Goal: Information Seeking & Learning: Compare options

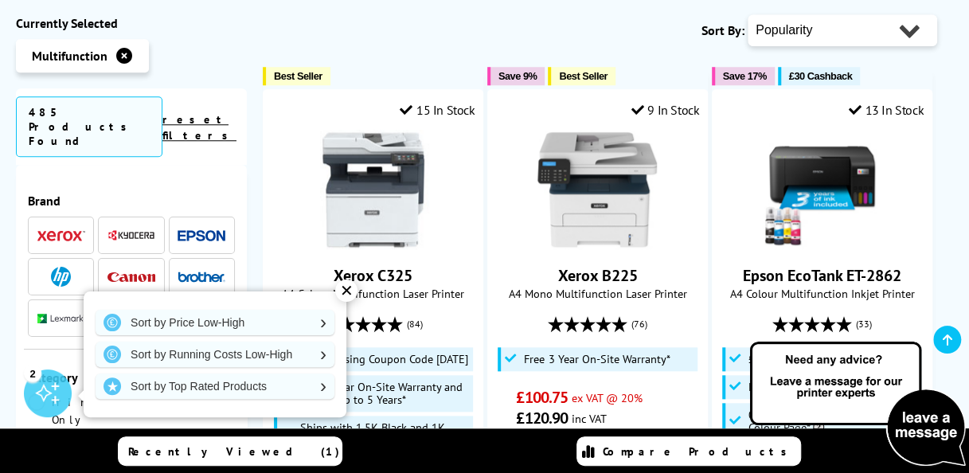
scroll to position [669, 0]
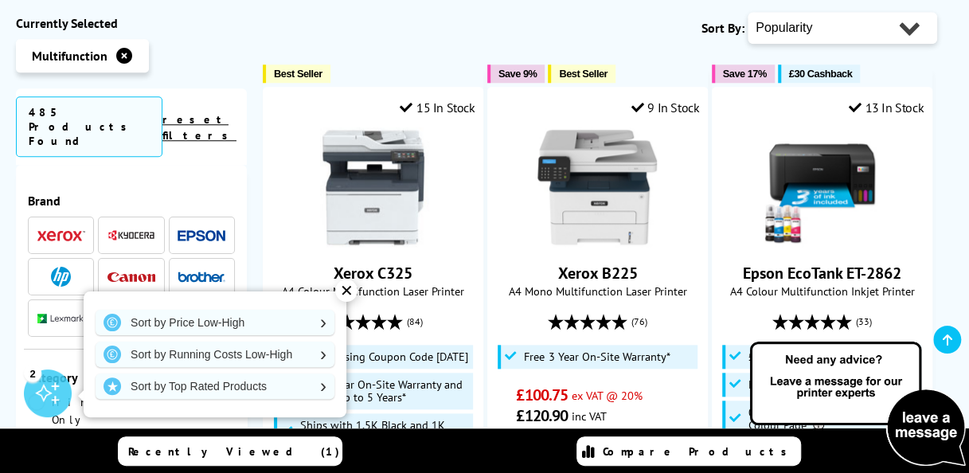
click at [349, 295] on div "✕" at bounding box center [346, 290] width 22 height 22
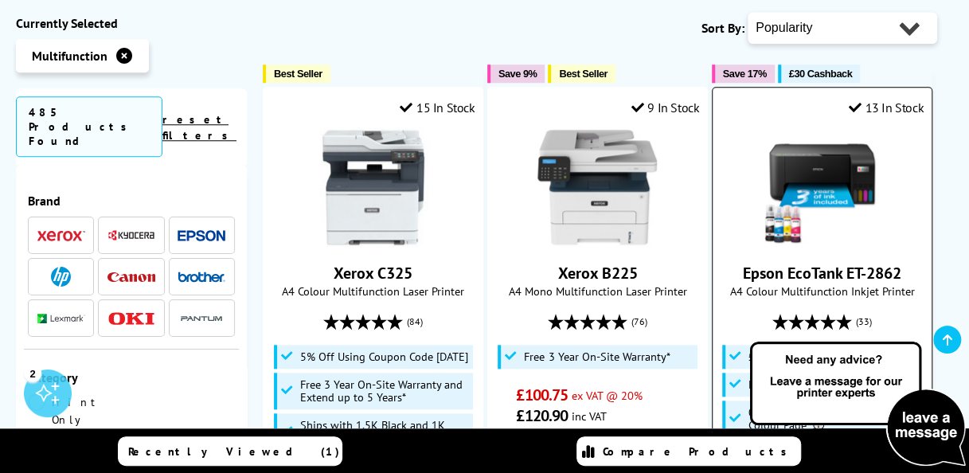
click at [772, 263] on link "Epson EcoTank ET-2862" at bounding box center [822, 273] width 158 height 21
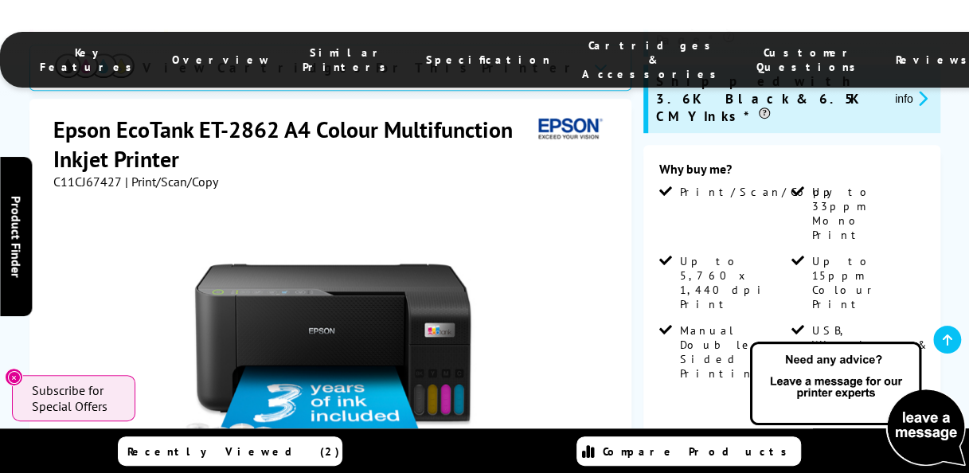
scroll to position [414, 0]
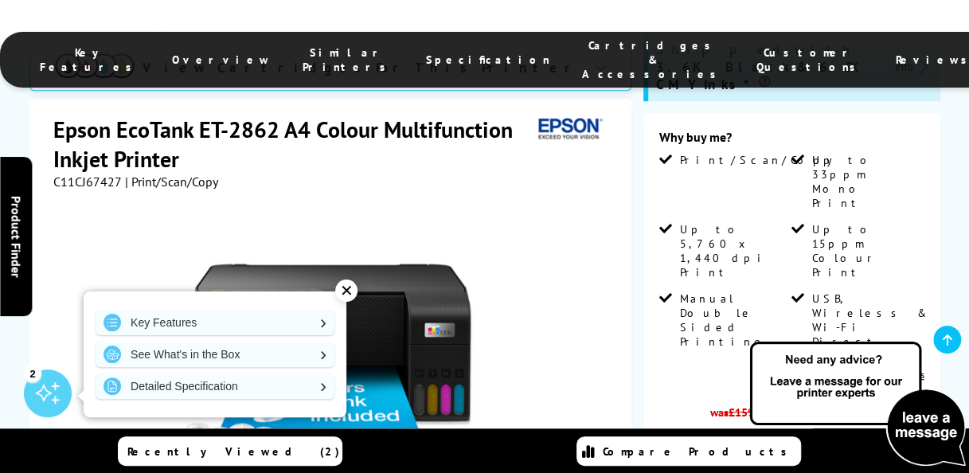
click at [346, 287] on div "✕" at bounding box center [346, 290] width 22 height 22
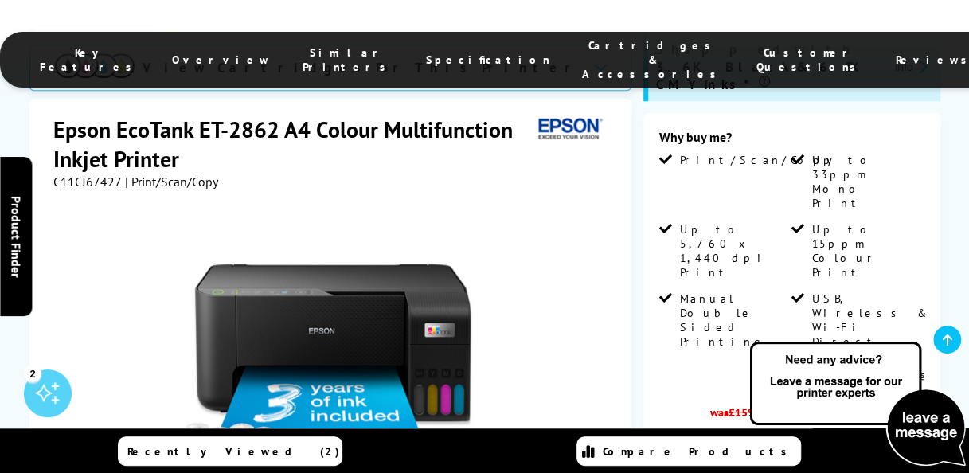
scroll to position [382, 0]
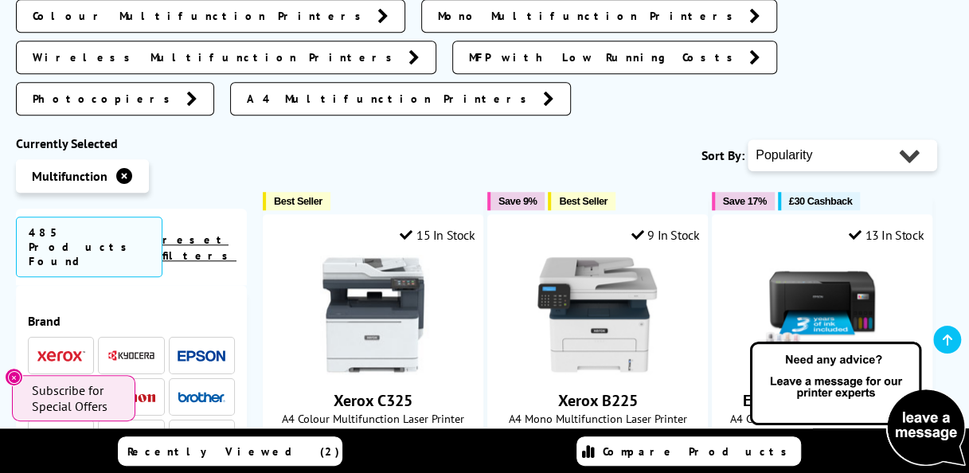
scroll to position [510, 0]
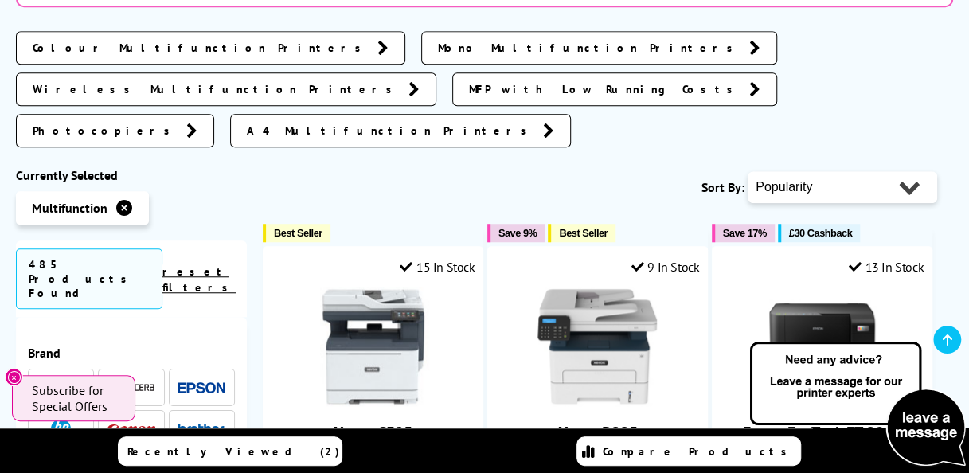
click at [798, 171] on select "Popularity Rating Price - Low to High Price - High to Low Running Costs - Low t…" at bounding box center [843, 187] width 190 height 32
select select "Price Ascending"
click at [748, 171] on select "Popularity Rating Price - Low to High Price - High to Low Running Costs - Low t…" at bounding box center [843, 187] width 190 height 32
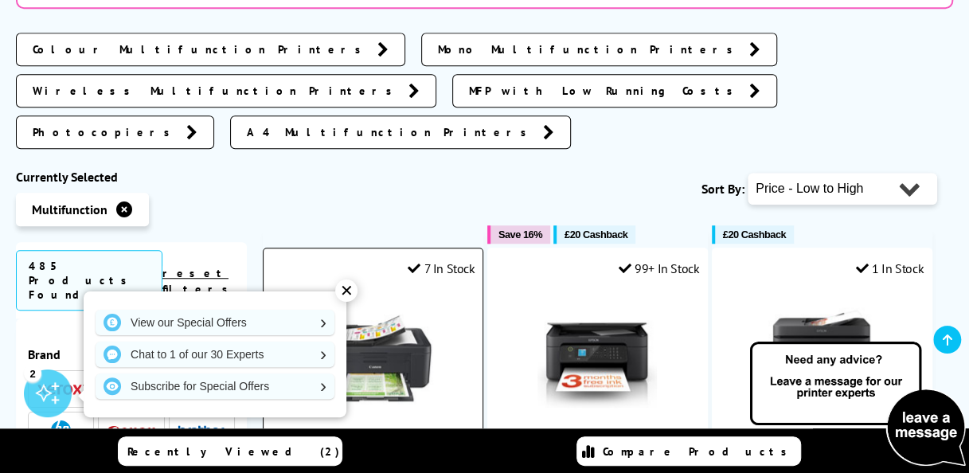
scroll to position [510, 0]
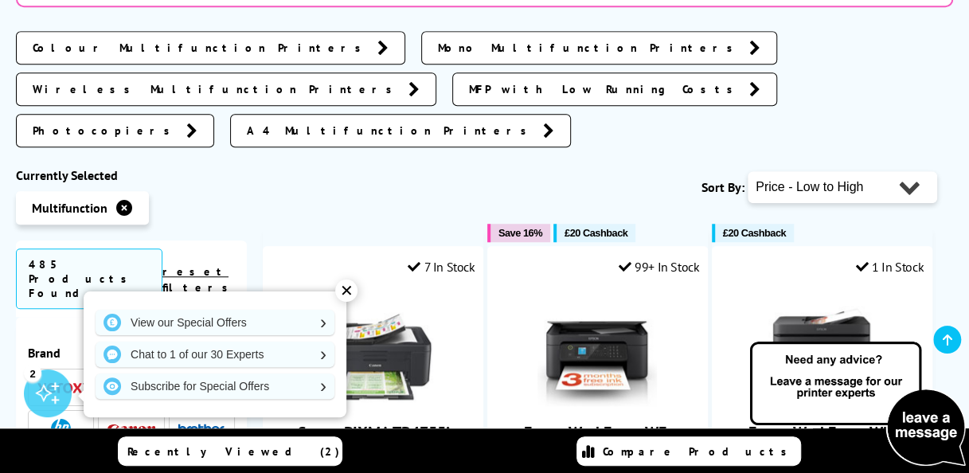
click at [346, 295] on div "✕" at bounding box center [346, 290] width 22 height 22
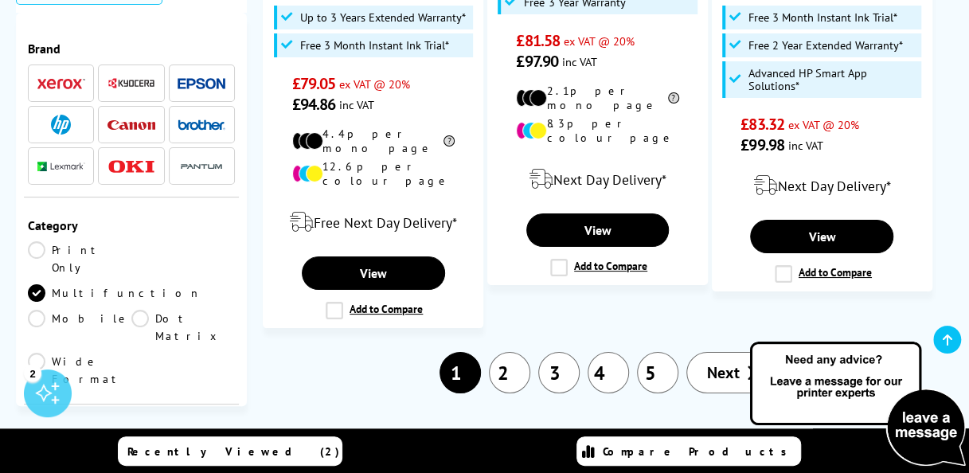
scroll to position [2866, 0]
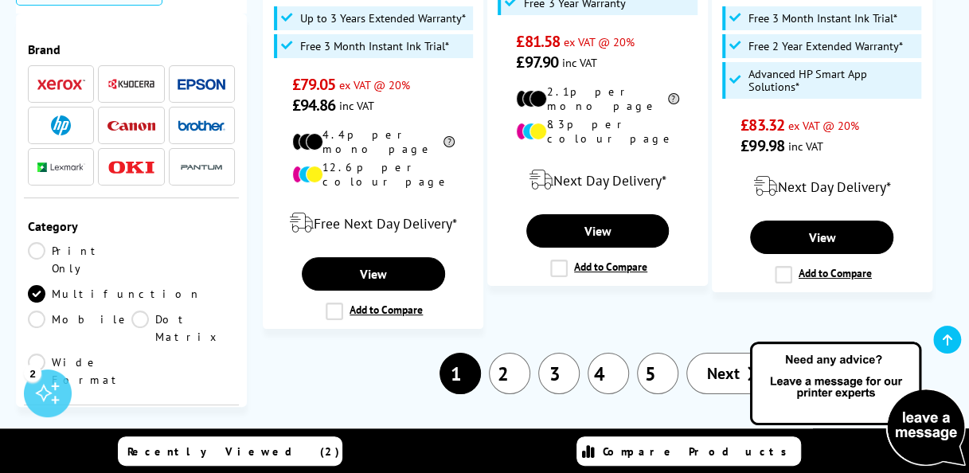
click at [512, 353] on link "2" at bounding box center [509, 373] width 41 height 41
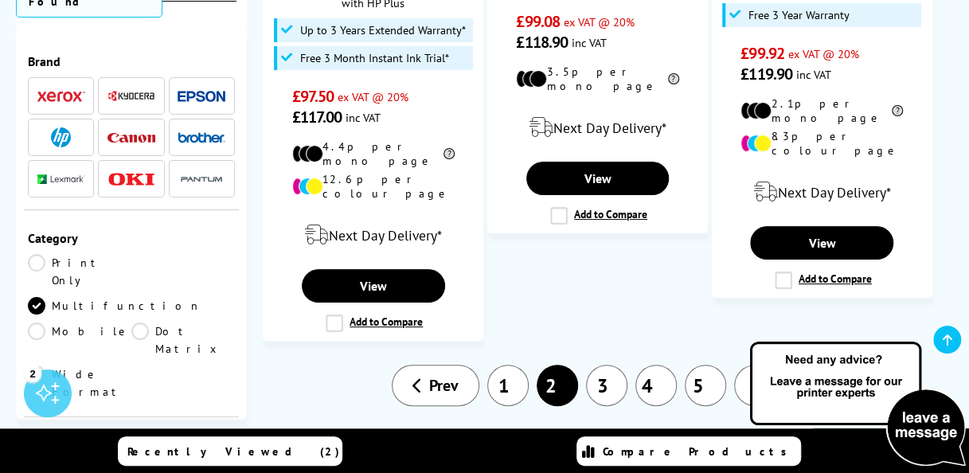
scroll to position [2994, 0]
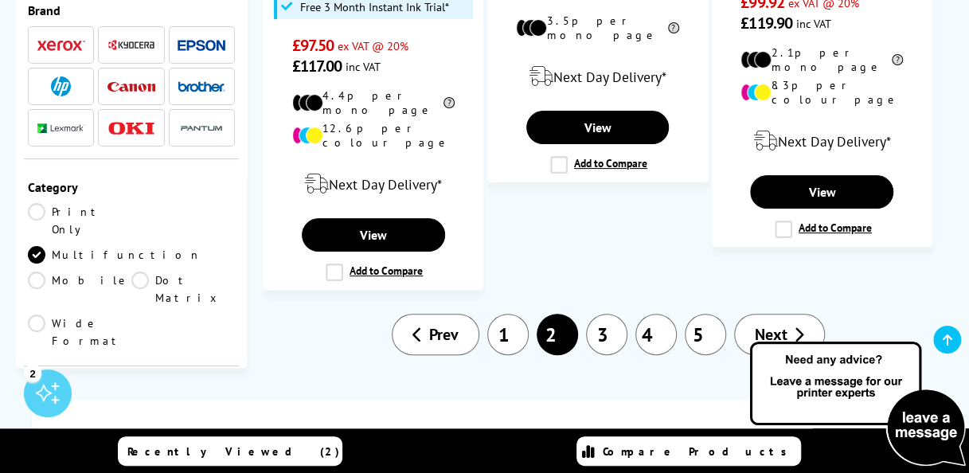
click at [590, 314] on link "3" at bounding box center [606, 334] width 41 height 41
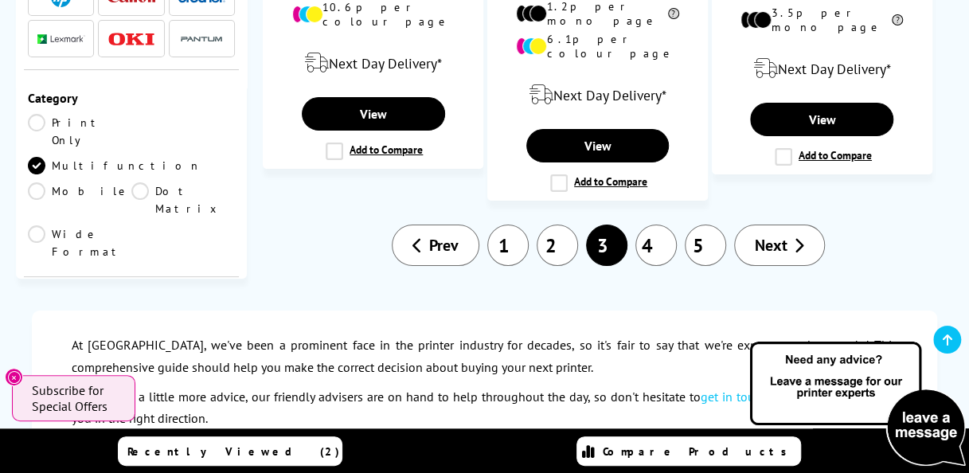
scroll to position [2739, 0]
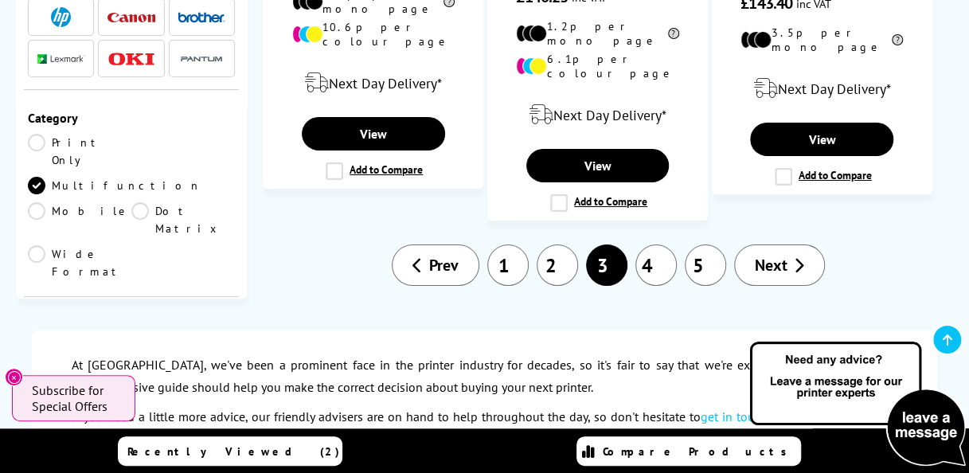
click at [658, 244] on link "4" at bounding box center [655, 264] width 41 height 41
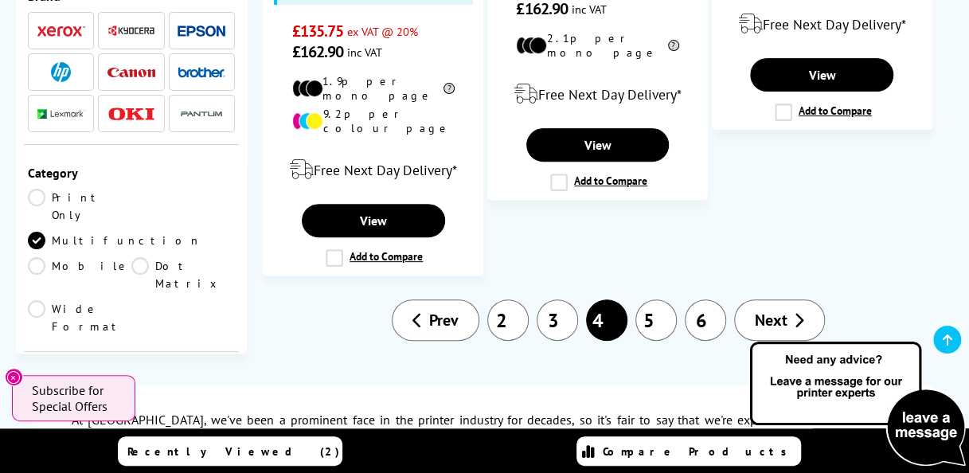
scroll to position [3185, 0]
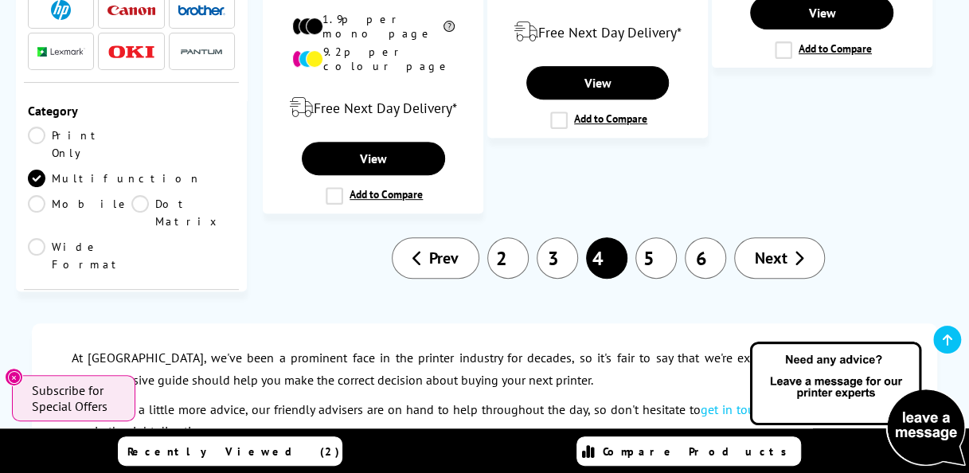
click at [510, 237] on link "2" at bounding box center [507, 257] width 41 height 41
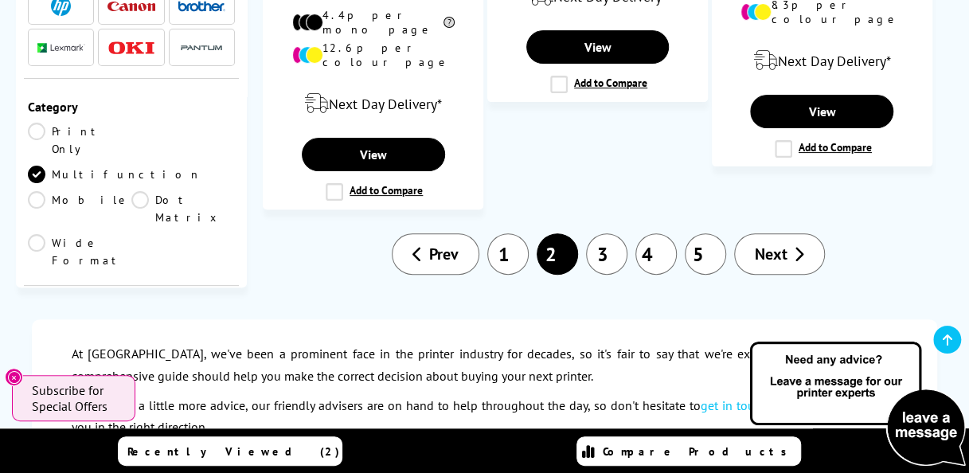
scroll to position [3121, 0]
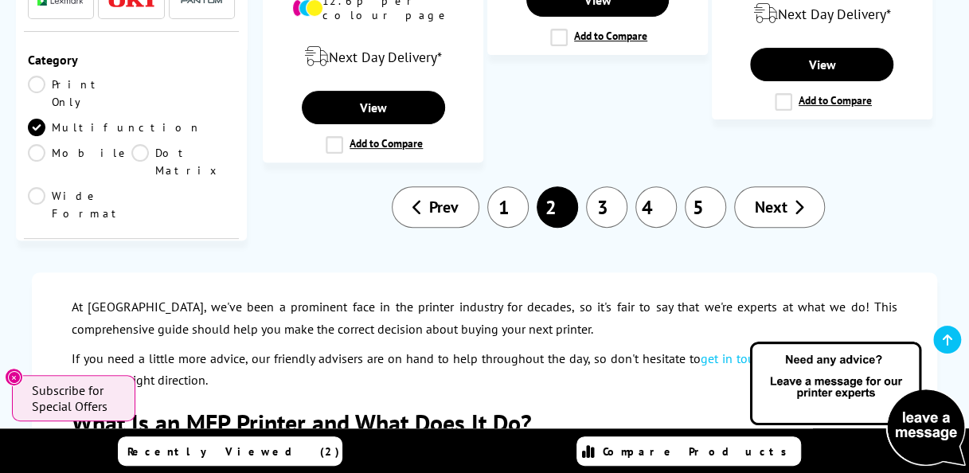
click at [513, 186] on link "1" at bounding box center [507, 206] width 41 height 41
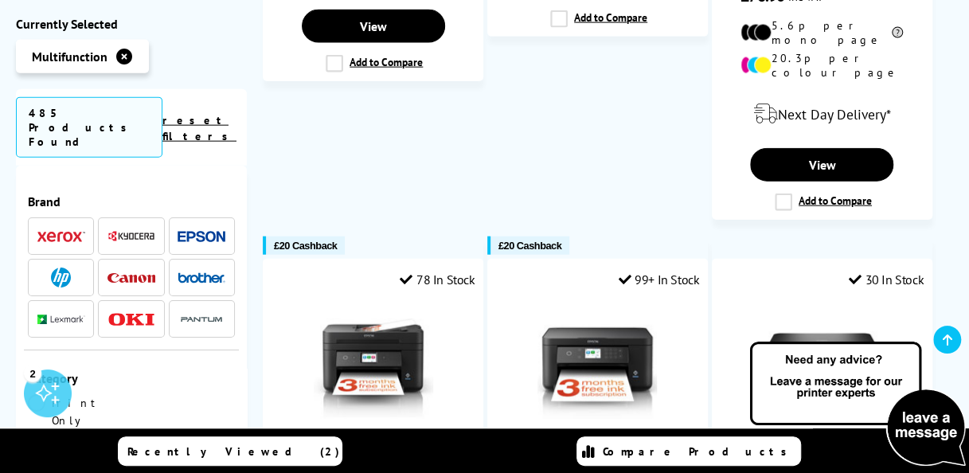
scroll to position [1879, 0]
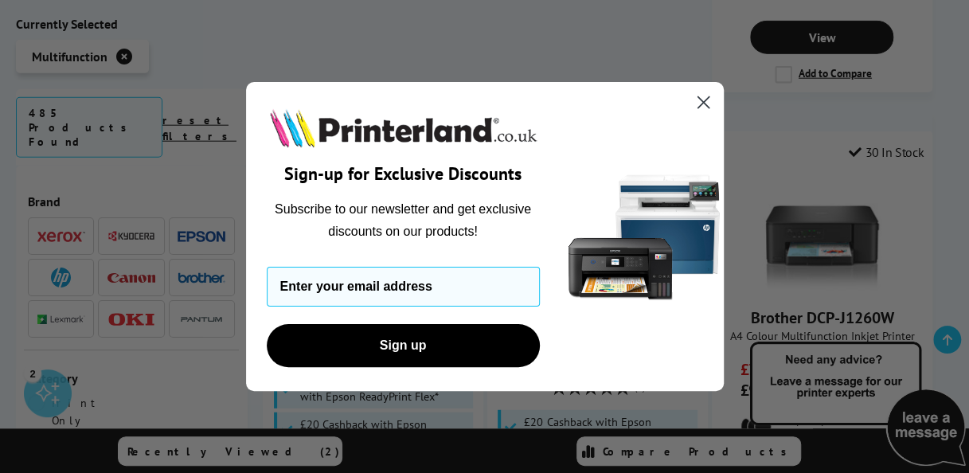
click at [698, 100] on circle "Close dialog" at bounding box center [703, 102] width 26 height 26
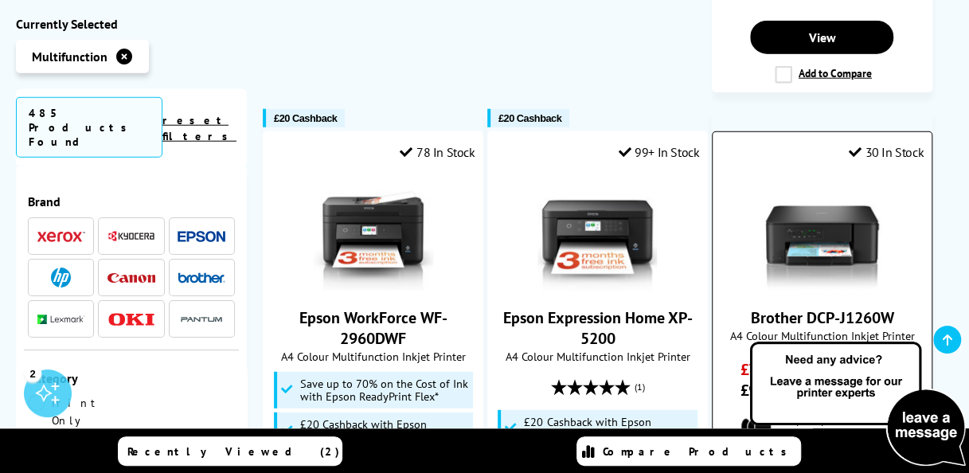
click at [772, 307] on link "Brother DCP-J1260W" at bounding box center [821, 317] width 143 height 21
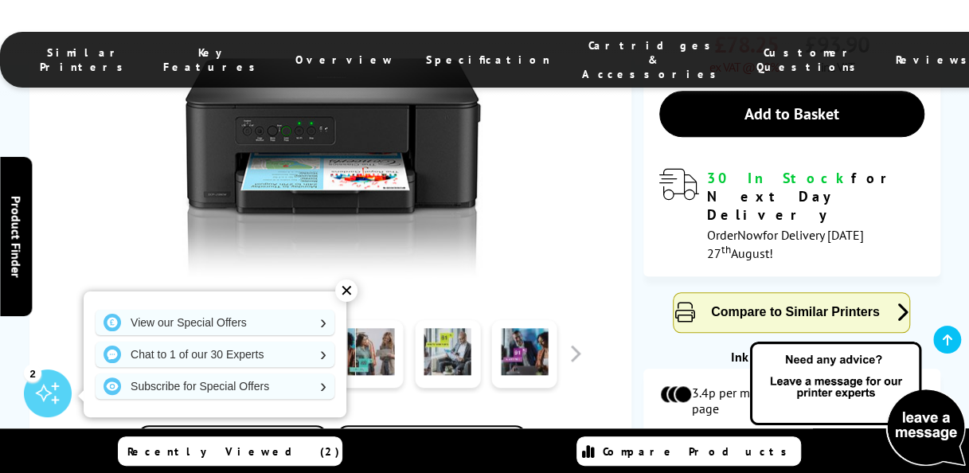
scroll to position [573, 0]
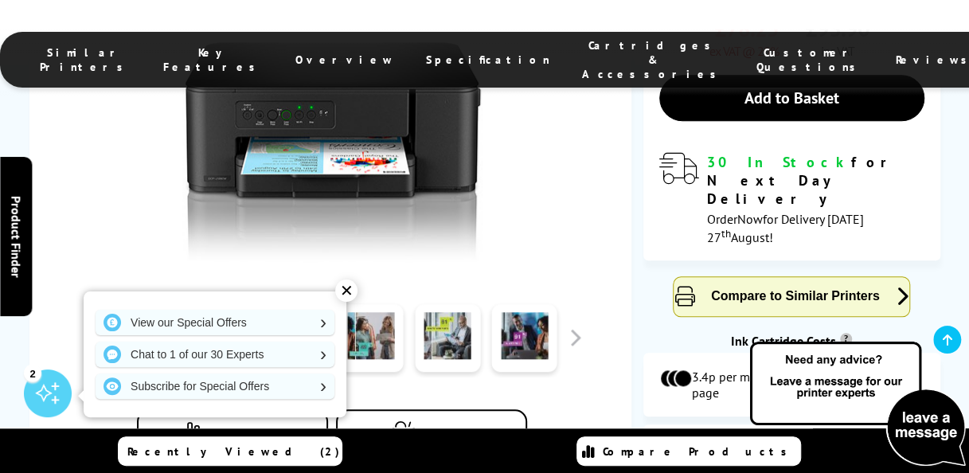
click at [314, 304] on link at bounding box center [293, 338] width 65 height 68
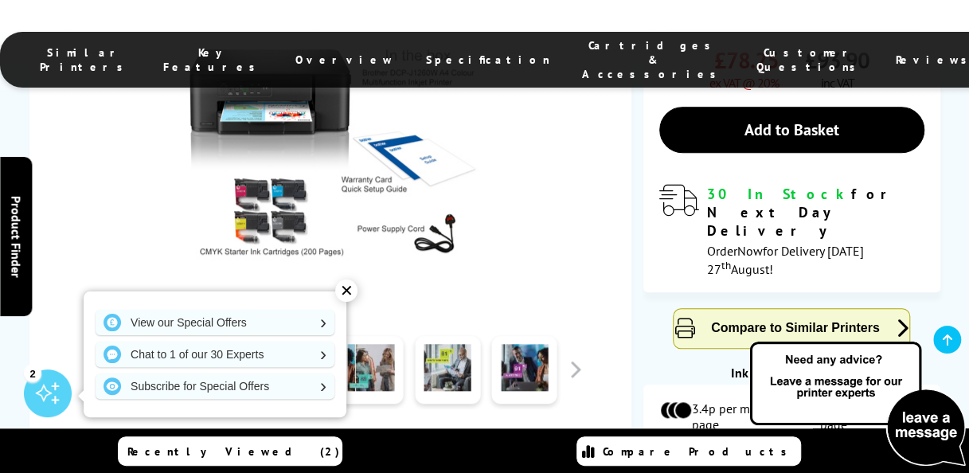
scroll to position [510, 0]
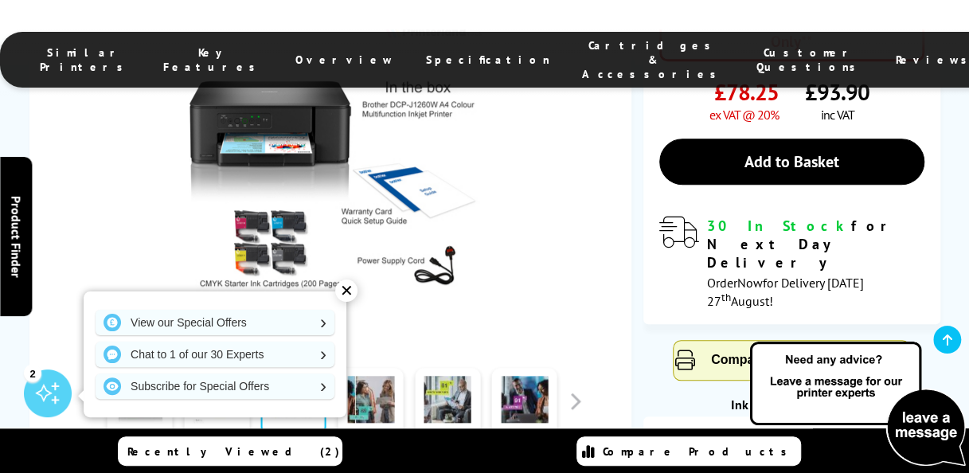
click at [344, 296] on div "✕" at bounding box center [346, 290] width 22 height 22
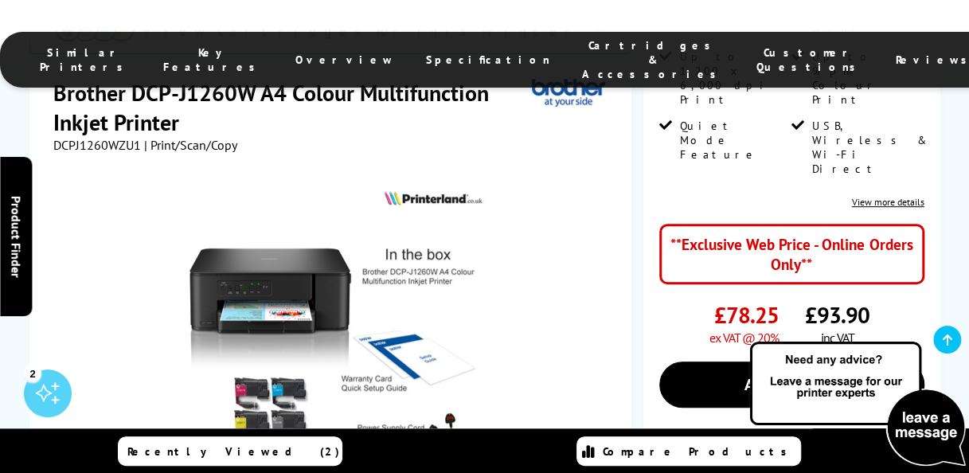
scroll to position [255, 0]
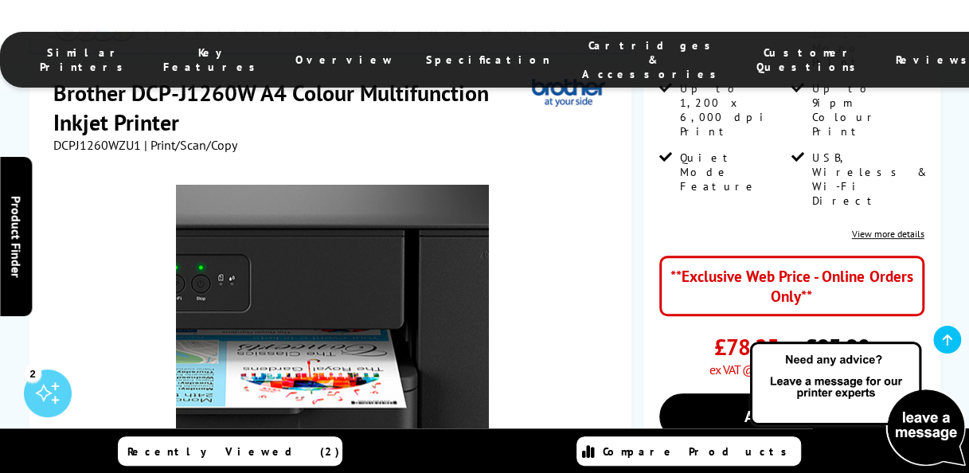
click at [293, 270] on img at bounding box center [332, 341] width 312 height 312
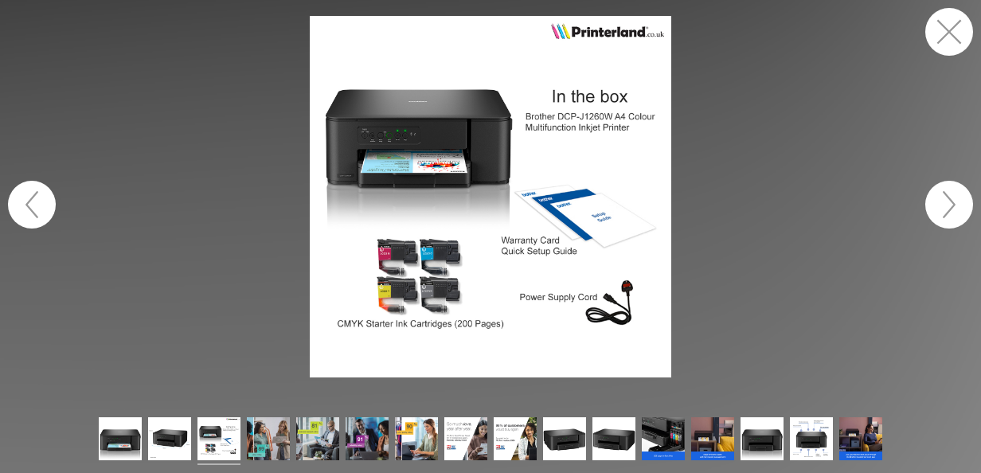
click at [387, 264] on img at bounding box center [490, 196] width 361 height 361
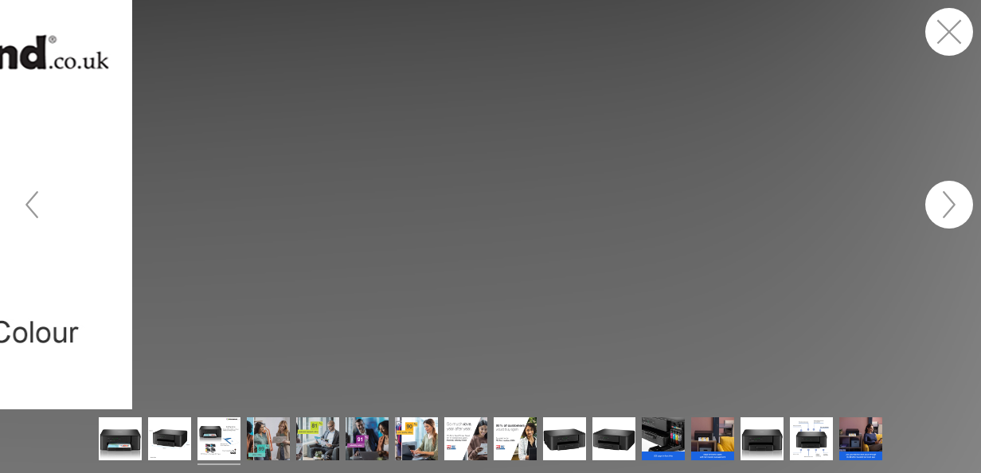
click at [943, 37] on button "button" at bounding box center [949, 32] width 48 height 48
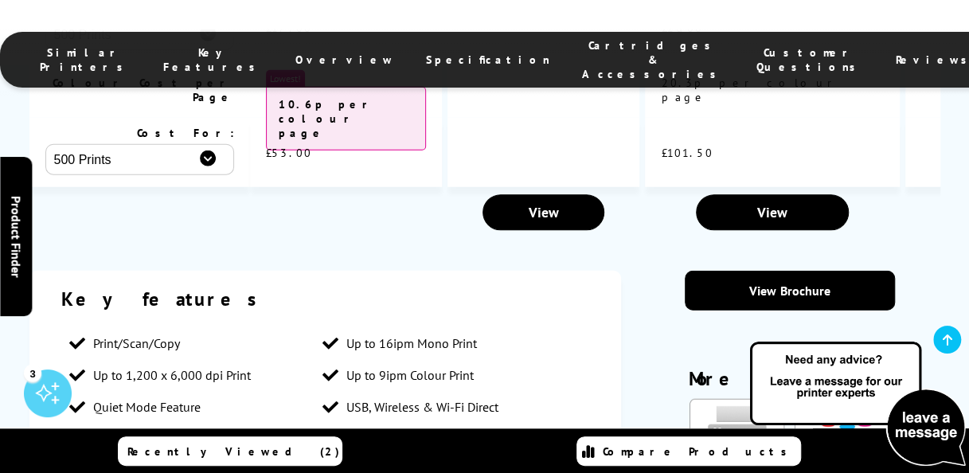
scroll to position [1943, 0]
